Goal: Task Accomplishment & Management: Manage account settings

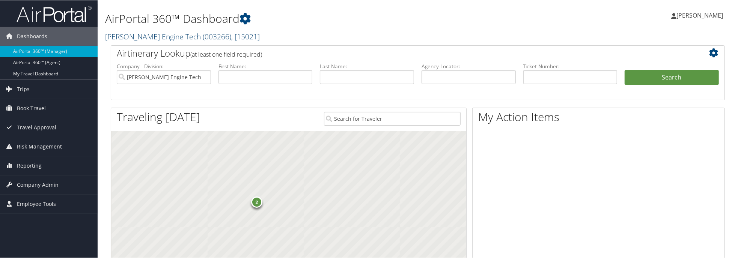
click at [161, 34] on link "Hartzell Engine Tech ( 003266 ) , [ 15021 ]" at bounding box center [182, 36] width 155 height 10
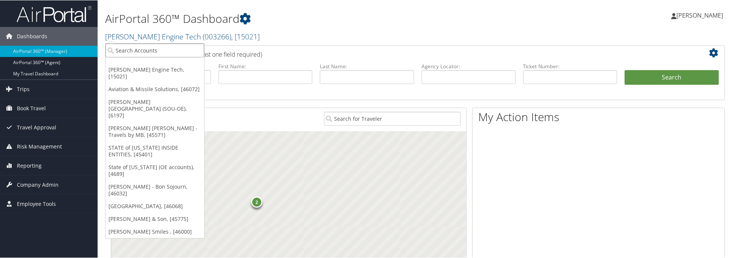
click at [155, 56] on input "search" at bounding box center [154, 50] width 99 height 14
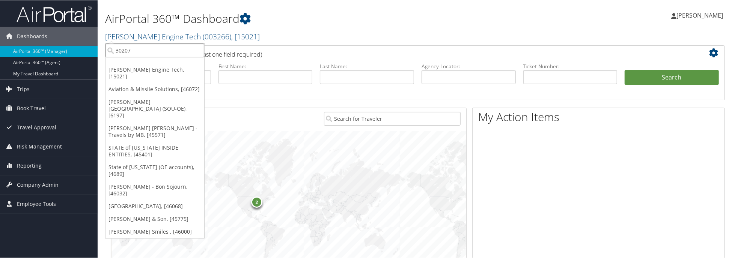
type input "302074"
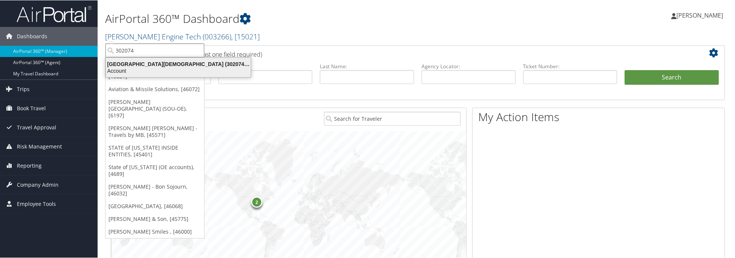
click at [157, 63] on div "Abilene Christian University (302074), [45966]" at bounding box center [178, 63] width 154 height 7
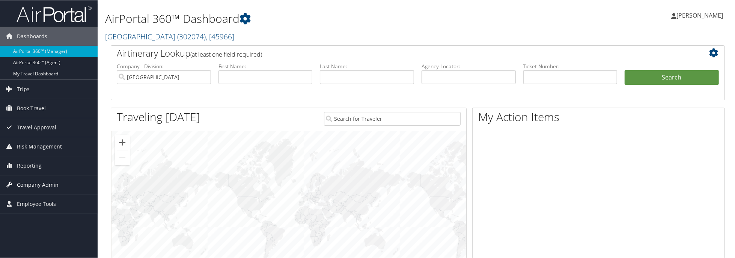
click at [37, 182] on span "Company Admin" at bounding box center [38, 184] width 42 height 19
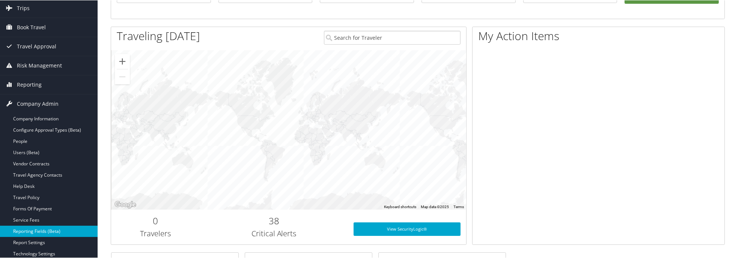
scroll to position [113, 0]
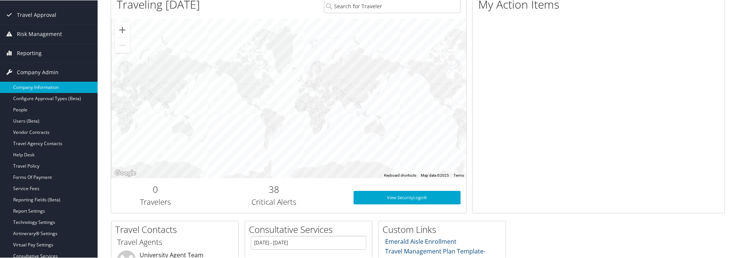
click at [46, 83] on link "Company Information" at bounding box center [49, 86] width 98 height 11
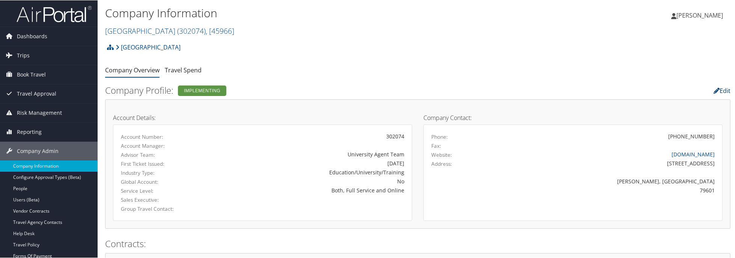
click at [718, 88] on link "Edit" at bounding box center [722, 90] width 17 height 8
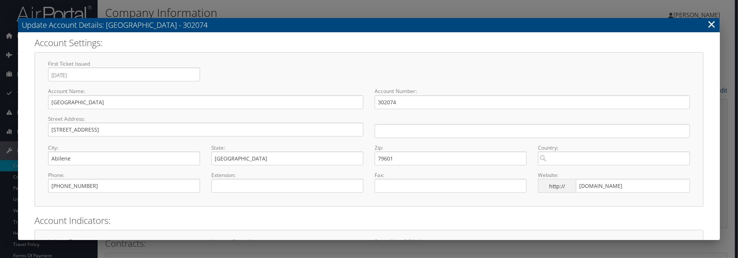
select select "14"
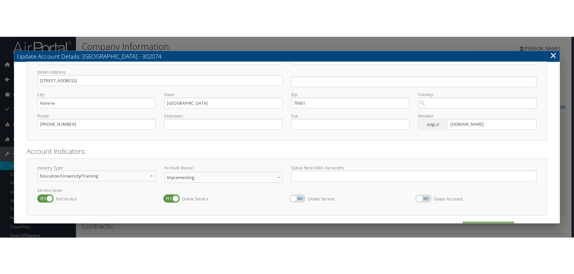
scroll to position [93, 0]
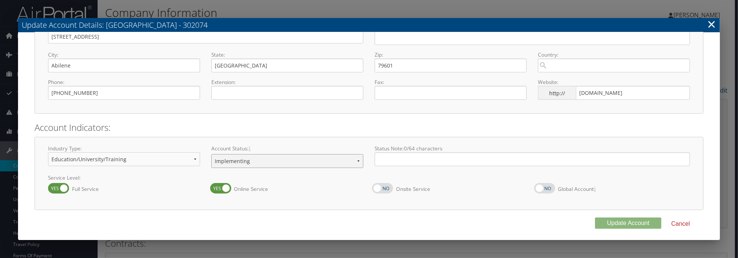
drag, startPoint x: 318, startPoint y: 159, endPoint x: 310, endPoint y: 166, distance: 11.4
click at [318, 159] on select "Offboarding At Risk Inactive Active Implementing" at bounding box center [287, 161] width 152 height 14
select select "8"
click at [211, 154] on select "Offboarding At Risk Inactive Active Implementing" at bounding box center [287, 161] width 152 height 14
click at [621, 219] on button "Update Account" at bounding box center [628, 223] width 66 height 11
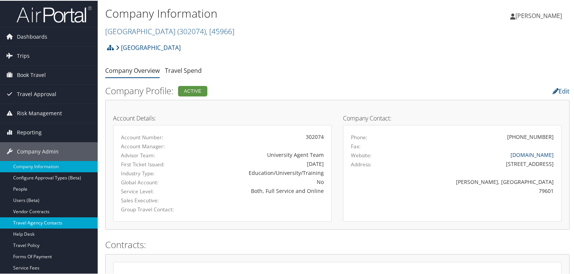
click at [51, 220] on link "Travel Agency Contacts" at bounding box center [49, 222] width 98 height 11
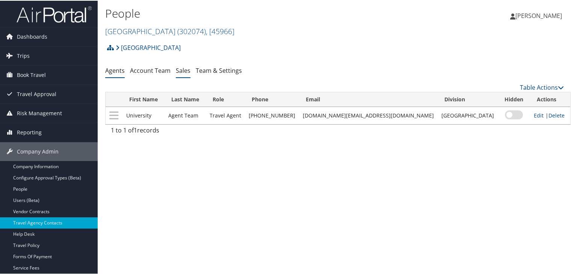
click at [176, 71] on link "Sales" at bounding box center [183, 70] width 15 height 8
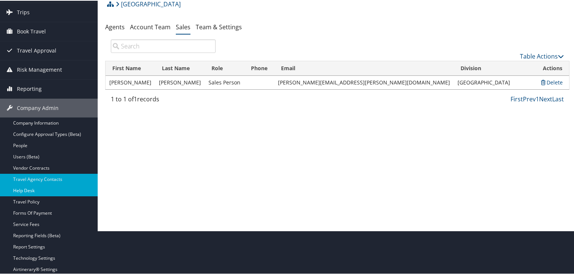
scroll to position [108, 0]
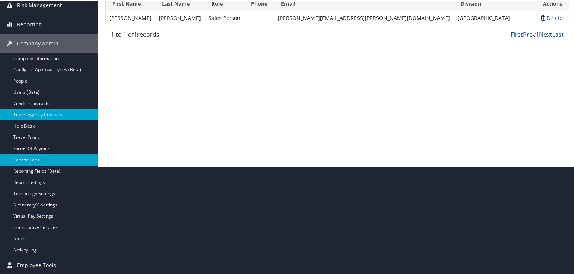
click at [35, 158] on link "Service Fees" at bounding box center [49, 159] width 98 height 11
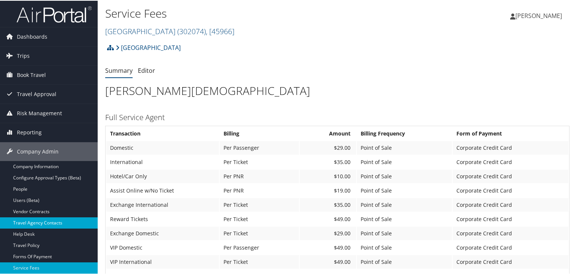
click at [53, 218] on link "Travel Agency Contacts" at bounding box center [49, 222] width 98 height 11
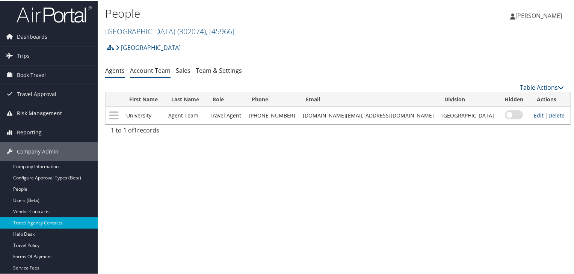
click at [137, 70] on link "Account Team" at bounding box center [150, 70] width 41 height 8
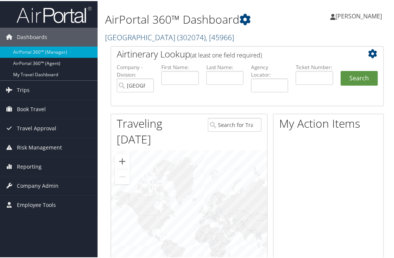
click at [163, 38] on link "[GEOGRAPHIC_DATA][DEMOGRAPHIC_DATA] ( 302074 ) , [ 45966 ]" at bounding box center [169, 36] width 129 height 10
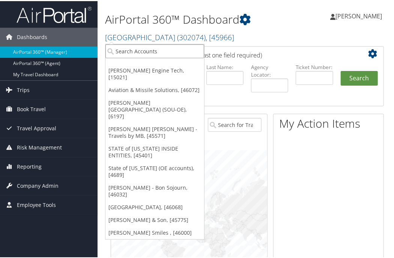
click at [157, 52] on input "search" at bounding box center [154, 50] width 99 height 14
type input "4041"
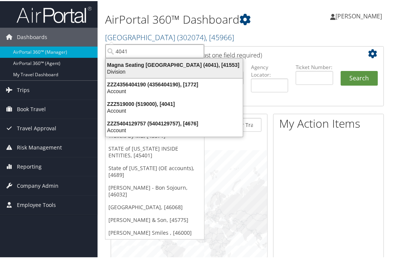
click at [163, 66] on div "Magna Seating [GEOGRAPHIC_DATA] (4041), [41553]" at bounding box center [174, 63] width 146 height 7
